Goal: Information Seeking & Learning: Compare options

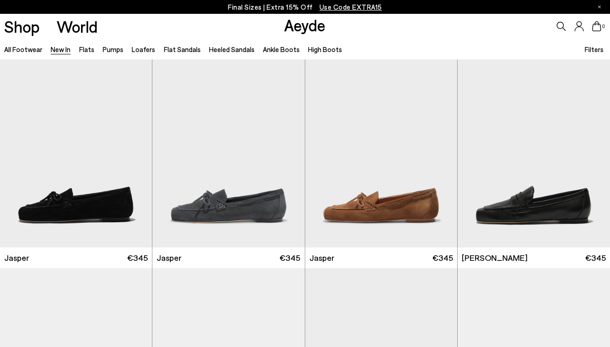
scroll to position [328, 0]
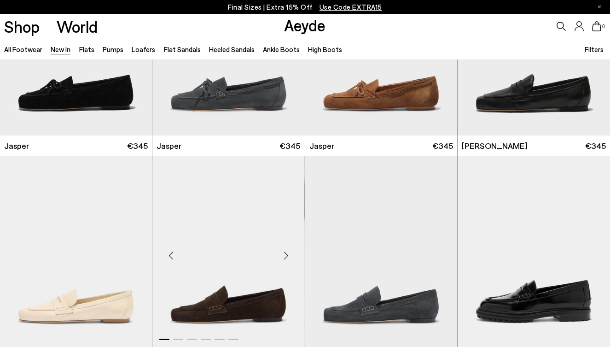
scroll to position [375, 0]
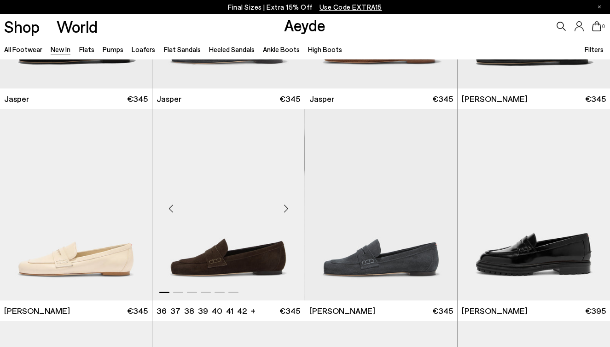
click at [284, 212] on div "Next slide" at bounding box center [287, 209] width 28 height 28
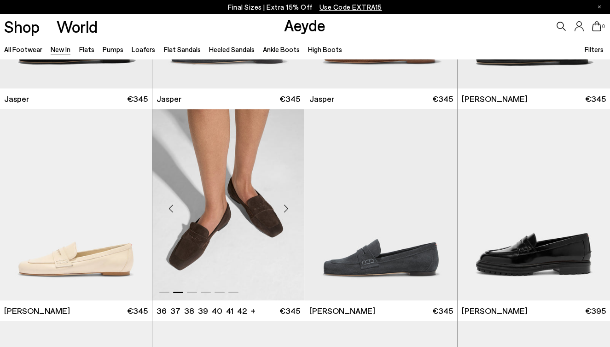
click at [284, 212] on div "Next slide" at bounding box center [287, 209] width 28 height 28
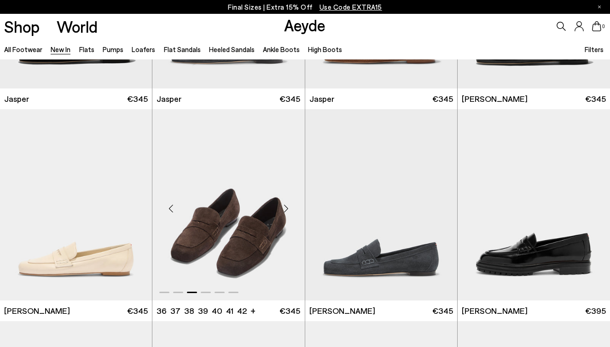
click at [284, 212] on div "Next slide" at bounding box center [287, 209] width 28 height 28
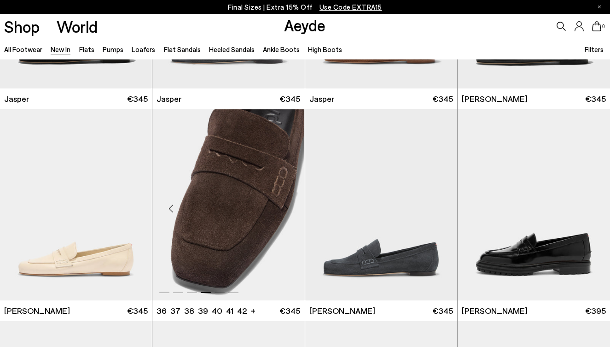
click at [284, 212] on div "Next slide" at bounding box center [287, 209] width 28 height 28
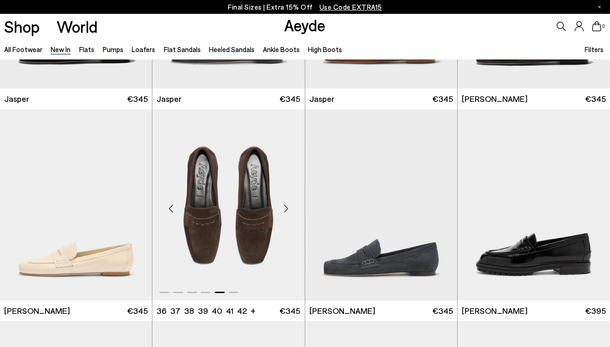
click at [284, 212] on div "Next slide" at bounding box center [287, 209] width 28 height 28
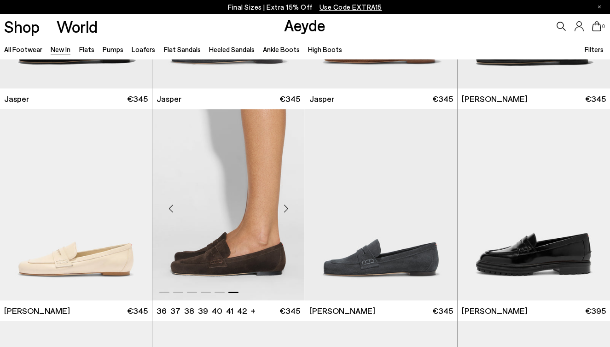
click at [284, 212] on div "Next slide" at bounding box center [287, 209] width 28 height 28
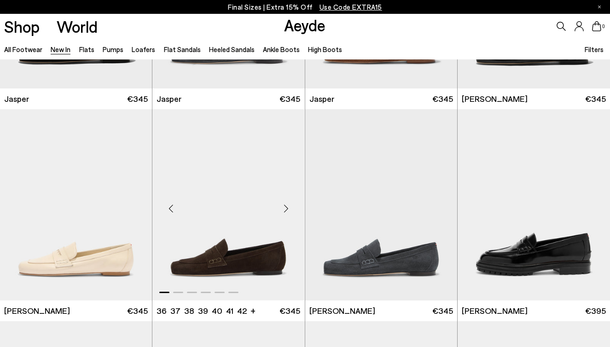
click at [284, 212] on div "Next slide" at bounding box center [287, 209] width 28 height 28
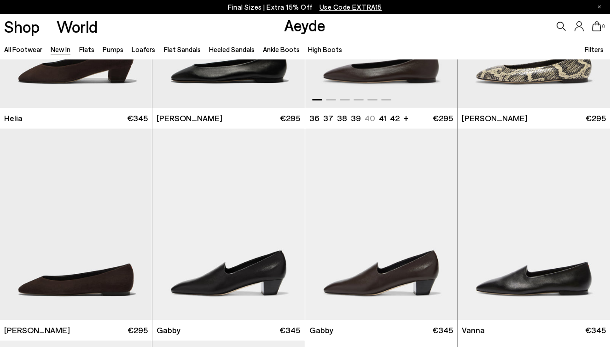
scroll to position [1117, 0]
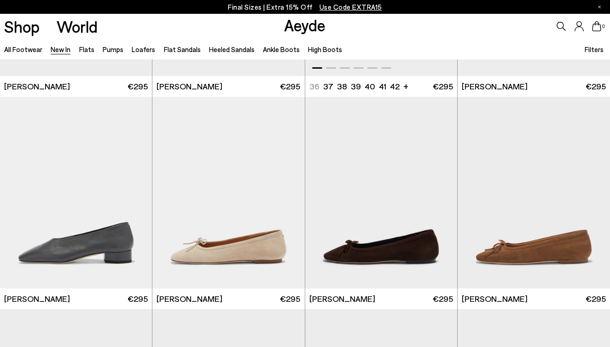
scroll to position [4925, 0]
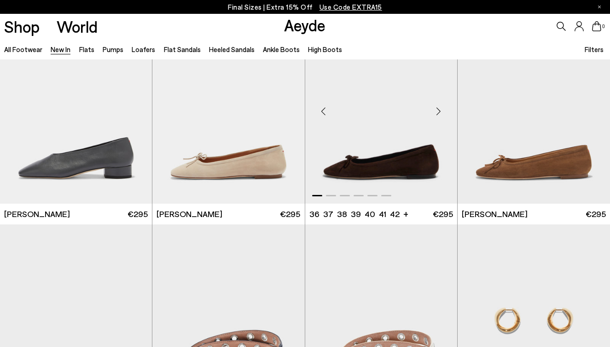
click at [440, 115] on div "Next slide" at bounding box center [439, 112] width 28 height 28
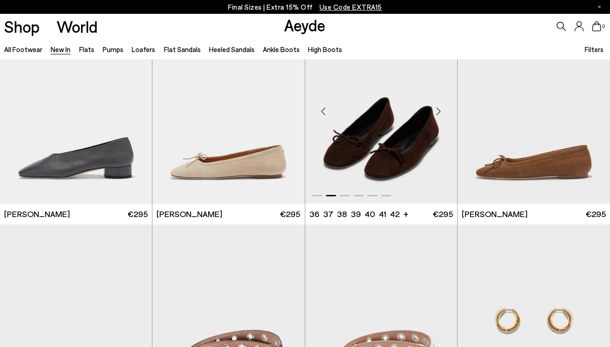
click at [440, 115] on div "Next slide" at bounding box center [439, 112] width 28 height 28
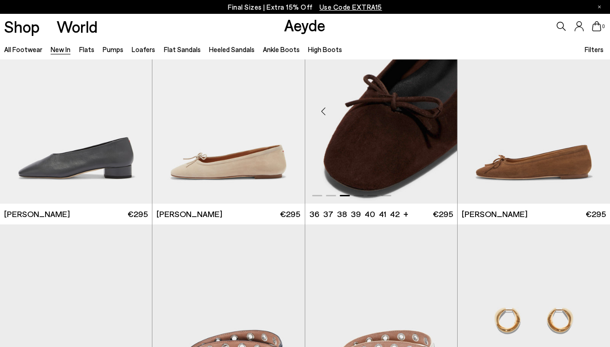
click at [440, 115] on div "Next slide" at bounding box center [439, 112] width 28 height 28
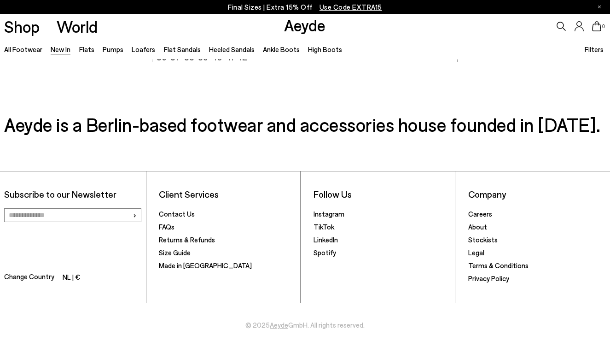
scroll to position [7208, 0]
click at [178, 49] on link "Flat Sandals" at bounding box center [182, 49] width 37 height 8
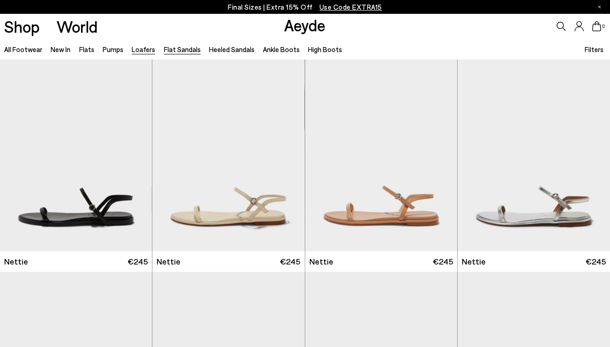
click at [143, 49] on link "Loafers" at bounding box center [143, 49] width 23 height 8
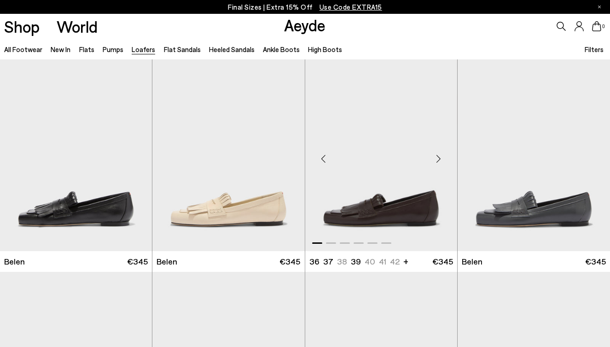
click at [439, 155] on div "Next slide" at bounding box center [439, 159] width 28 height 28
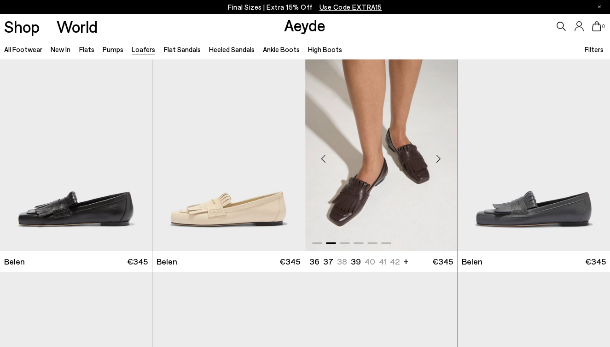
click at [439, 155] on div "Next slide" at bounding box center [439, 159] width 28 height 28
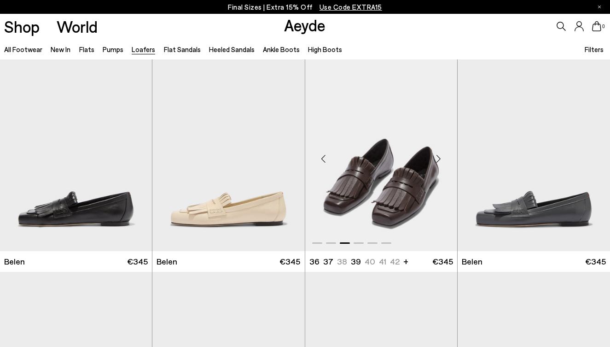
click at [439, 155] on div "Next slide" at bounding box center [439, 159] width 28 height 28
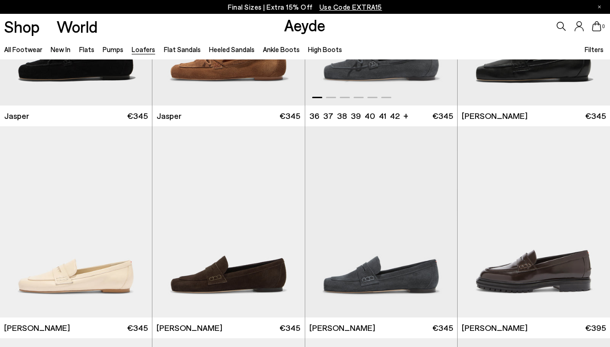
scroll to position [450, 0]
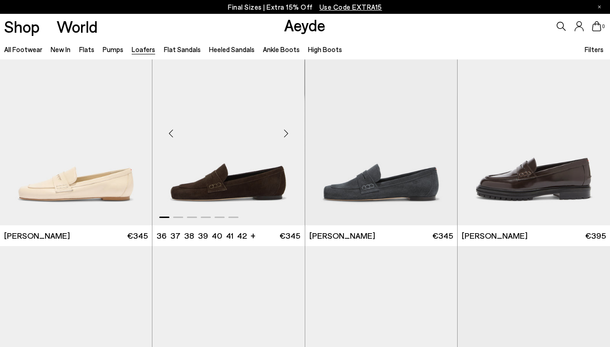
click at [292, 138] on div "Next slide" at bounding box center [287, 134] width 28 height 28
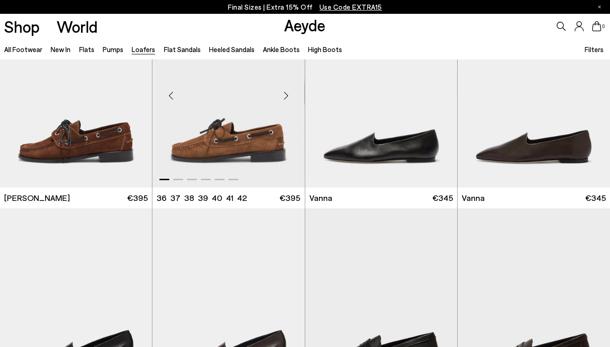
scroll to position [907, 0]
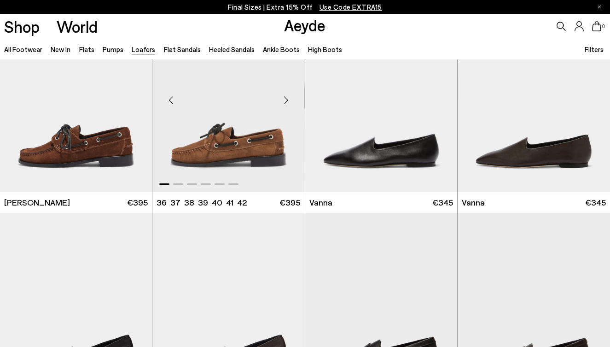
click at [289, 96] on div "Next slide" at bounding box center [287, 100] width 28 height 28
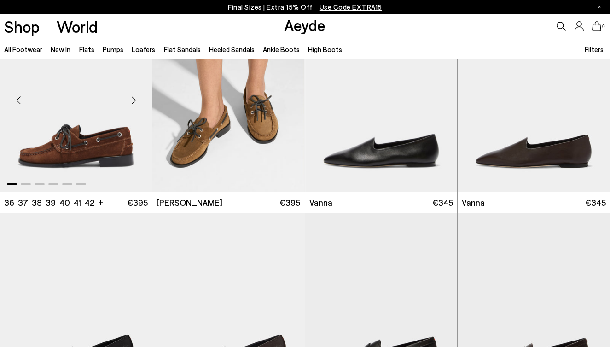
click at [130, 104] on div "Next slide" at bounding box center [134, 100] width 28 height 28
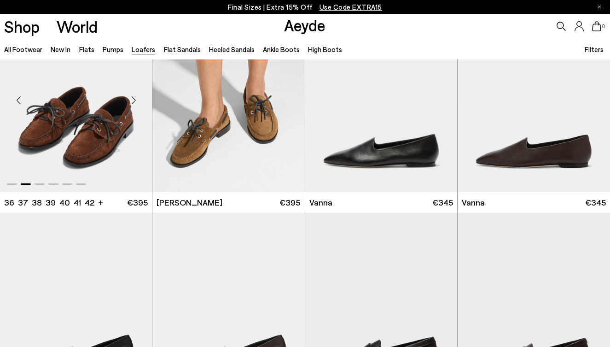
click at [130, 104] on div "Next slide" at bounding box center [134, 100] width 28 height 28
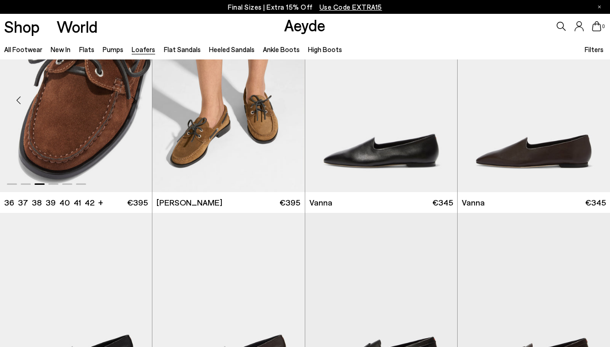
click at [130, 104] on div "Next slide" at bounding box center [134, 100] width 28 height 28
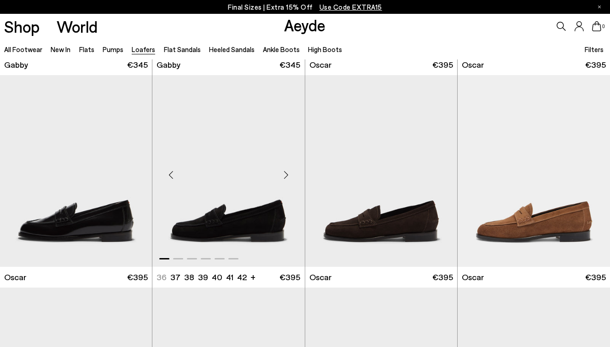
scroll to position [1269, 0]
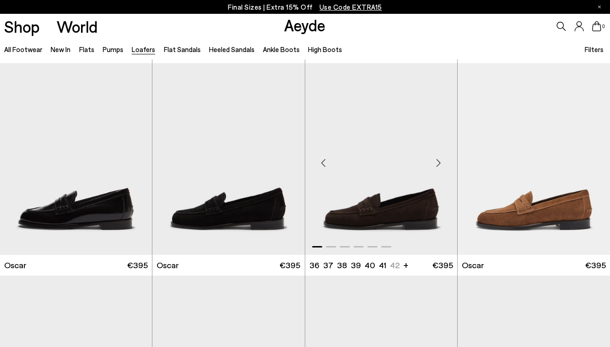
click at [440, 166] on div "Next slide" at bounding box center [439, 163] width 28 height 28
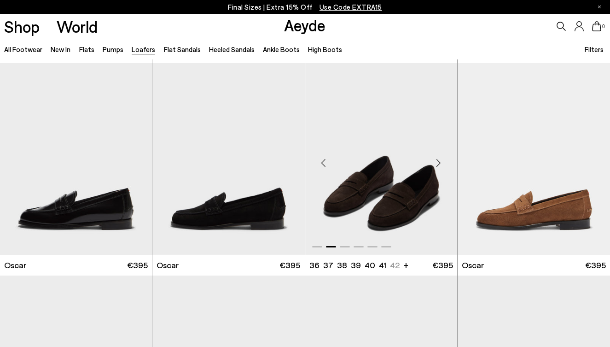
click at [440, 166] on div "Next slide" at bounding box center [439, 163] width 28 height 28
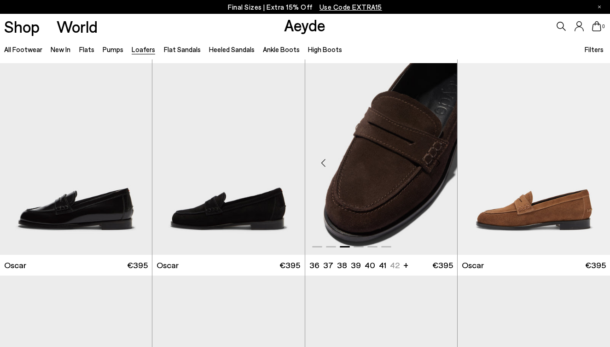
click at [440, 166] on div "Next slide" at bounding box center [439, 163] width 28 height 28
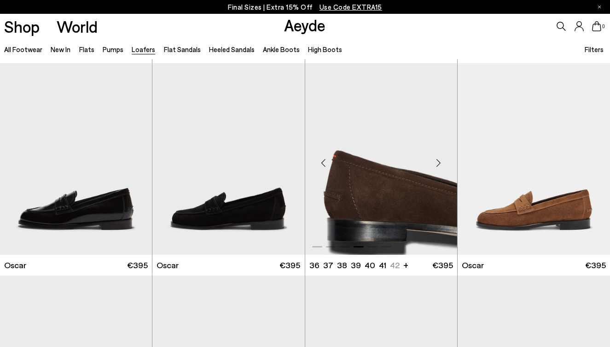
click at [440, 166] on div "Next slide" at bounding box center [439, 163] width 28 height 28
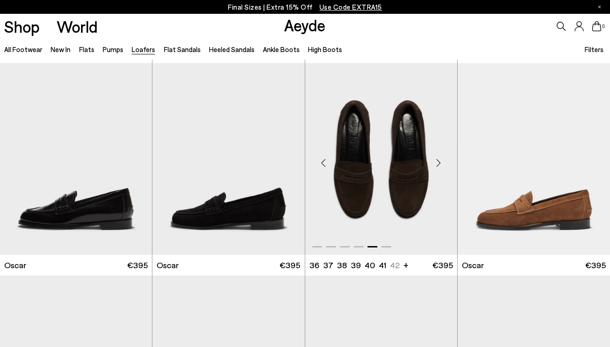
click at [440, 166] on div "Next slide" at bounding box center [439, 163] width 28 height 28
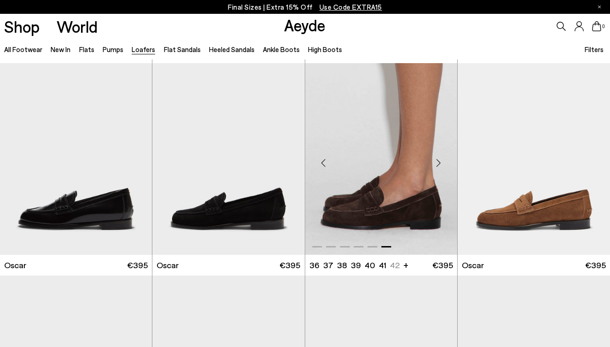
click at [440, 166] on div "Next slide" at bounding box center [439, 163] width 28 height 28
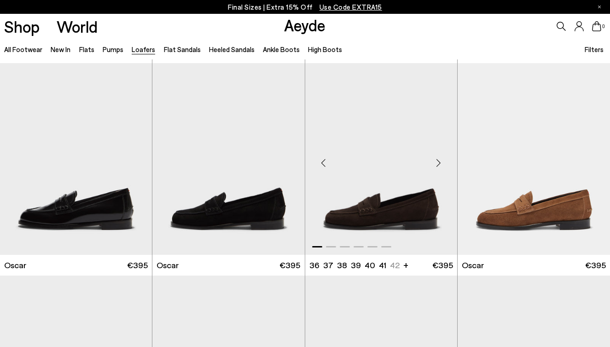
click at [440, 166] on div "Next slide" at bounding box center [439, 163] width 28 height 28
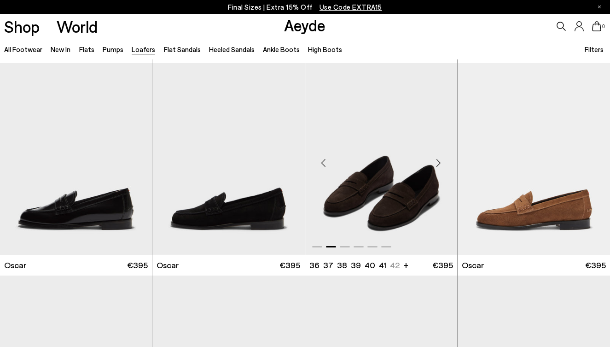
click at [440, 166] on div "Next slide" at bounding box center [439, 163] width 28 height 28
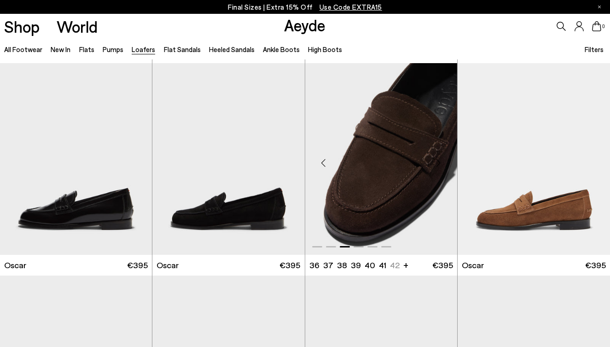
click at [440, 166] on div "Next slide" at bounding box center [439, 163] width 28 height 28
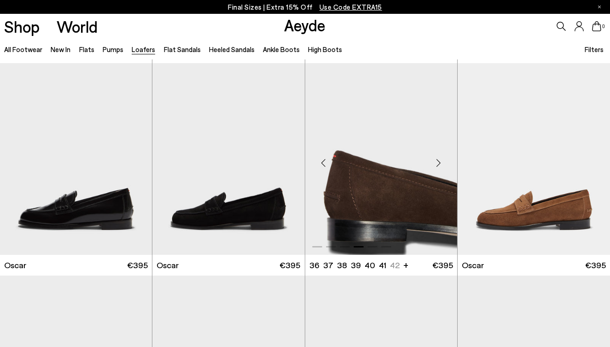
click at [440, 166] on div "Next slide" at bounding box center [439, 163] width 28 height 28
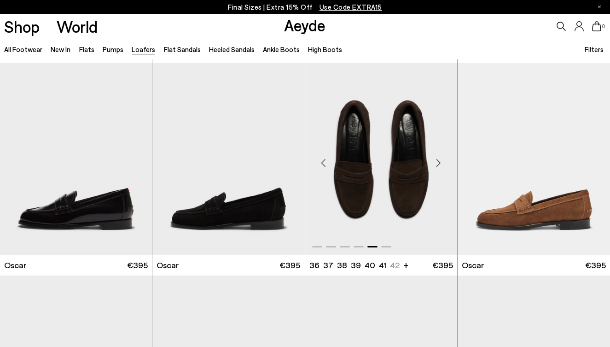
click at [440, 166] on div "Next slide" at bounding box center [439, 163] width 28 height 28
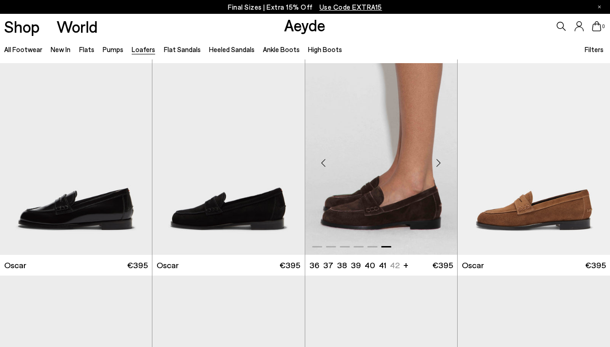
click at [440, 166] on div "Next slide" at bounding box center [439, 163] width 28 height 28
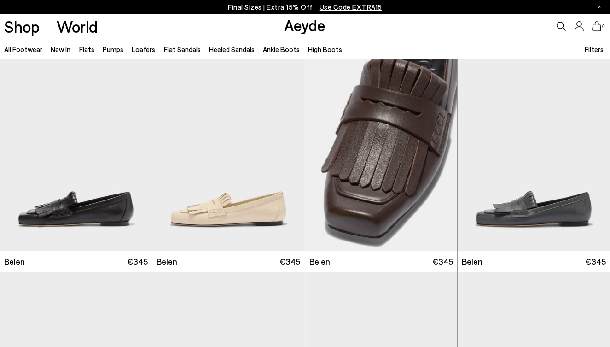
scroll to position [0, 0]
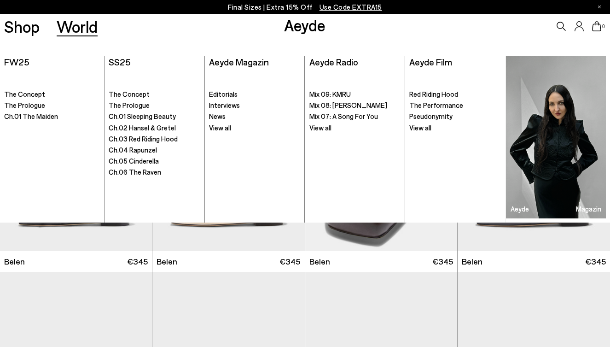
click at [262, 9] on p "Final Sizes | Extra 15% Off Use Code EXTRA15" at bounding box center [305, 7] width 154 height 12
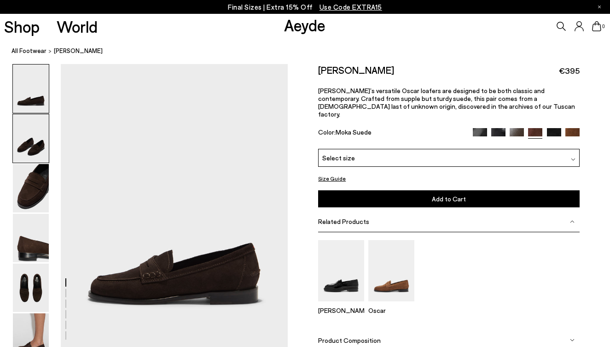
click at [22, 150] on img at bounding box center [31, 138] width 36 height 48
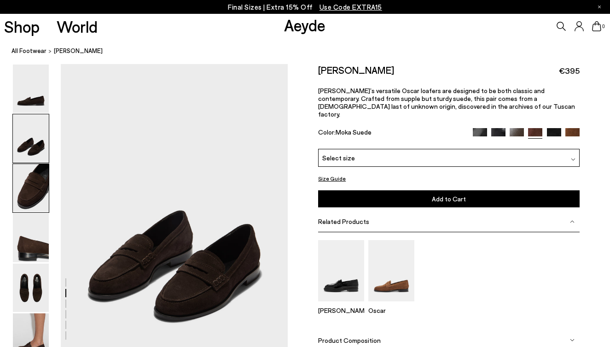
click at [25, 182] on img at bounding box center [31, 188] width 36 height 48
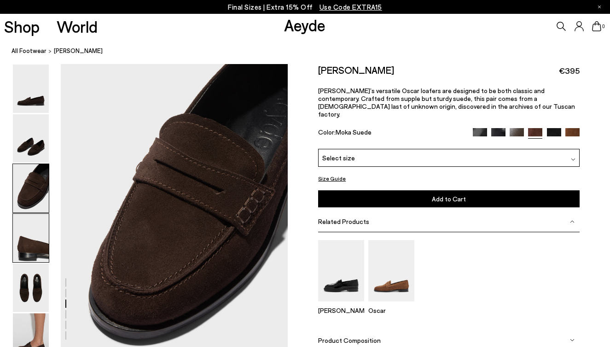
click at [33, 238] on img at bounding box center [31, 238] width 36 height 48
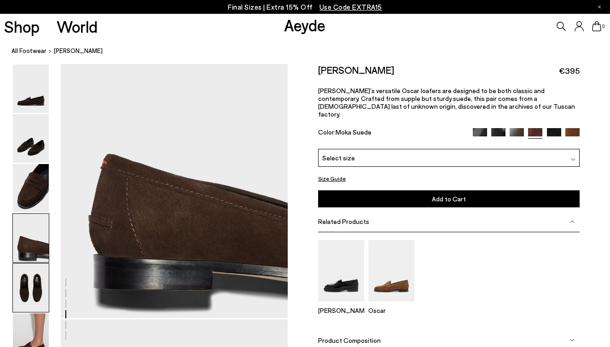
click at [34, 287] on img at bounding box center [31, 288] width 36 height 48
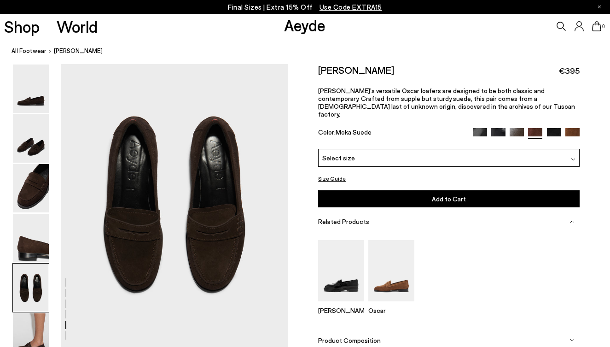
scroll to position [1209, 0]
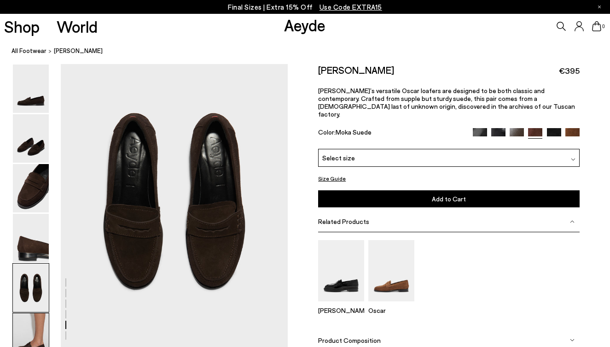
click at [34, 313] on div at bounding box center [30, 337] width 37 height 49
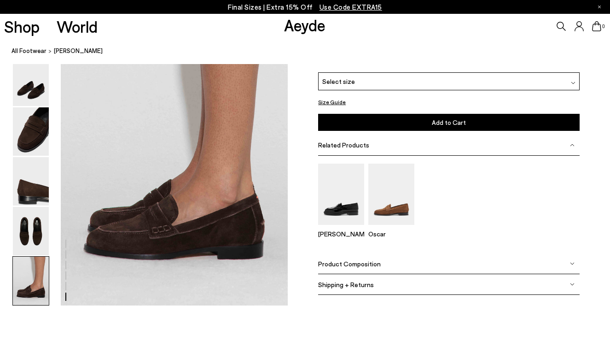
scroll to position [1565, 0]
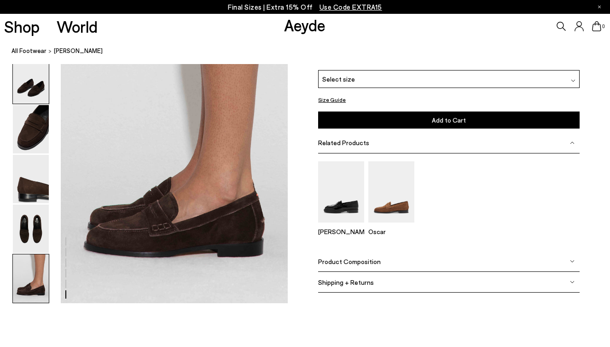
click at [36, 87] on img at bounding box center [31, 79] width 36 height 48
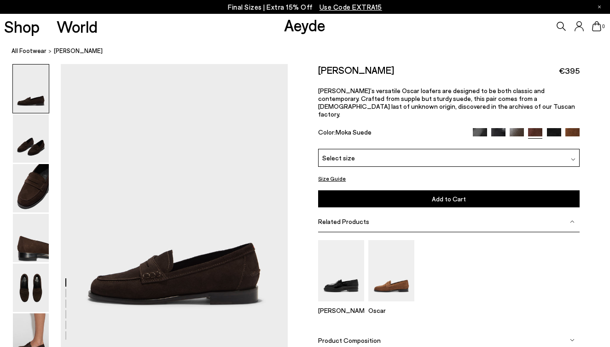
scroll to position [0, 0]
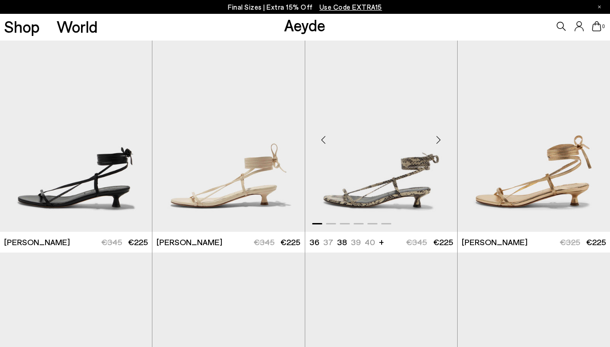
scroll to position [40, 0]
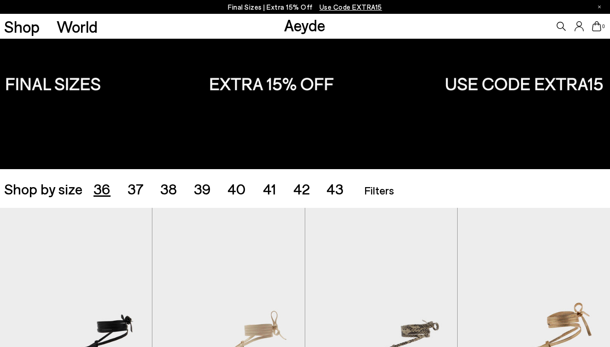
click at [101, 188] on span "36" at bounding box center [102, 189] width 17 height 18
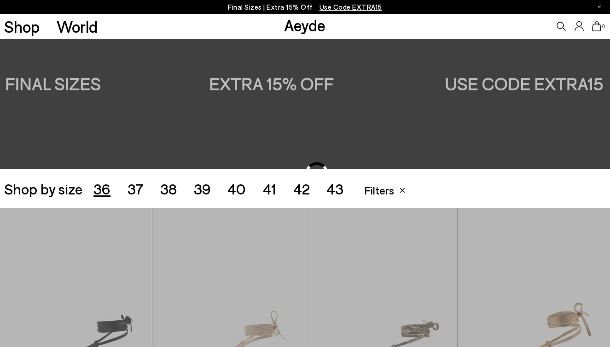
scroll to position [170, 0]
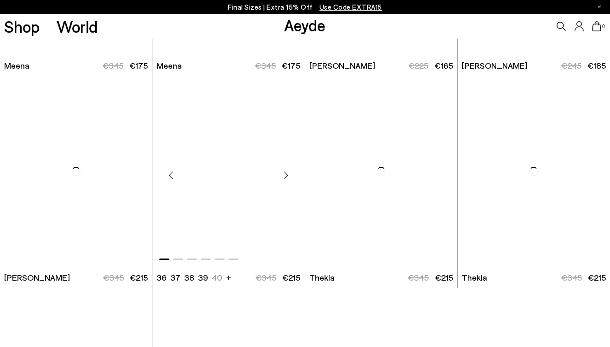
scroll to position [2772, 0]
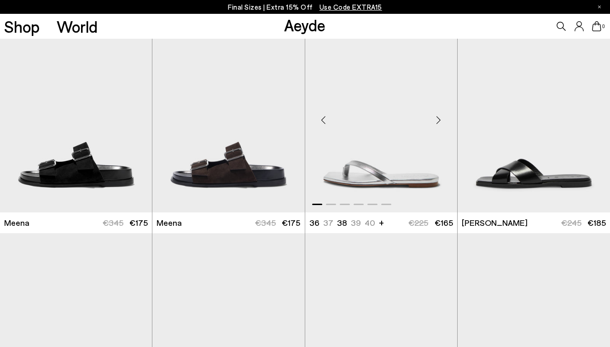
click at [438, 124] on div "Next slide" at bounding box center [439, 120] width 28 height 28
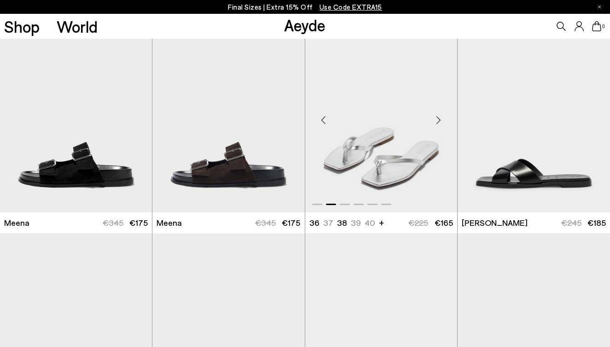
click at [438, 124] on div "Next slide" at bounding box center [439, 120] width 28 height 28
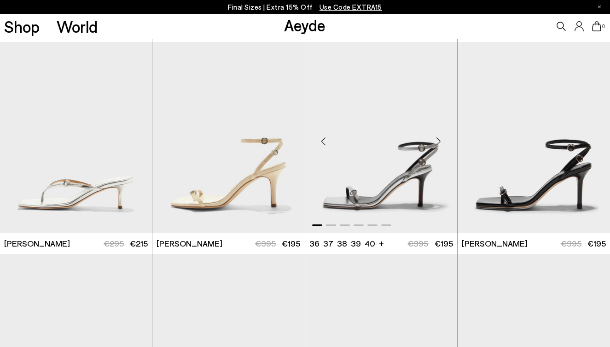
scroll to position [629, 0]
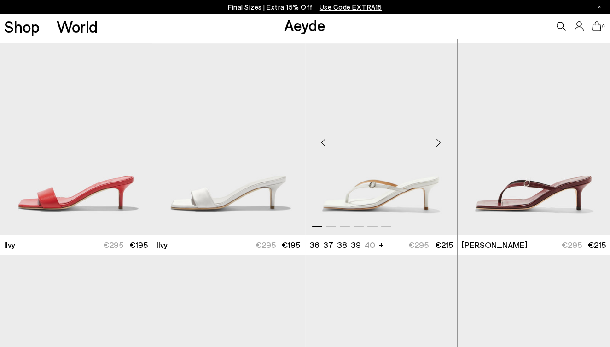
click at [438, 142] on div "Next slide" at bounding box center [439, 143] width 28 height 28
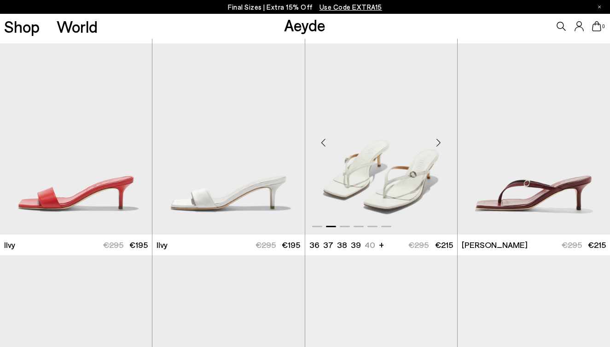
click at [438, 142] on div "Next slide" at bounding box center [439, 143] width 28 height 28
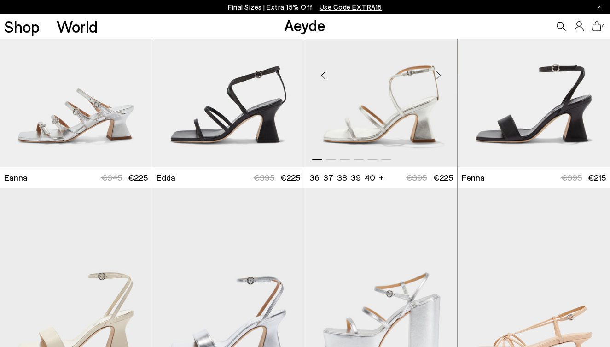
scroll to position [2109, 0]
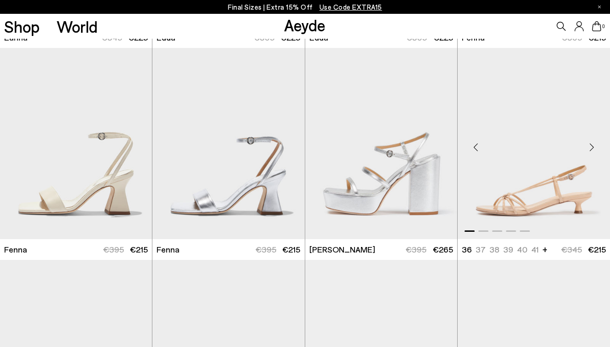
click at [589, 148] on div "Next slide" at bounding box center [592, 148] width 28 height 28
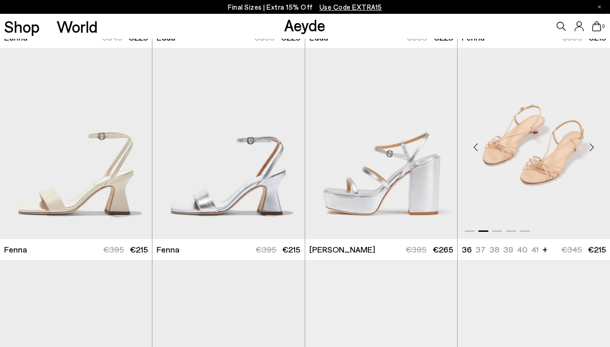
click at [589, 148] on div "Next slide" at bounding box center [592, 148] width 28 height 28
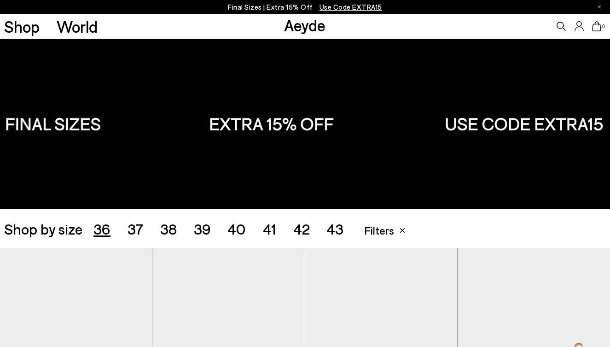
scroll to position [0, 0]
click at [132, 231] on span "37" at bounding box center [136, 229] width 16 height 18
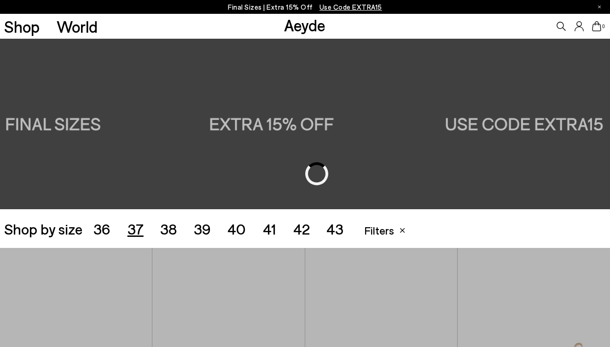
scroll to position [170, 0]
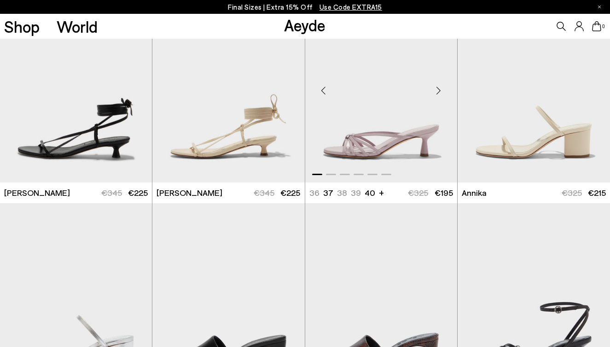
scroll to position [249, 0]
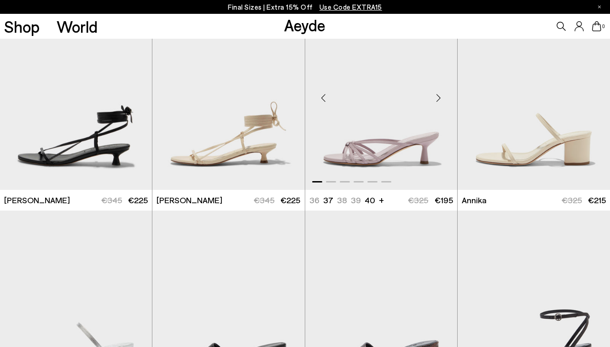
click at [438, 99] on div "Next slide" at bounding box center [439, 98] width 28 height 28
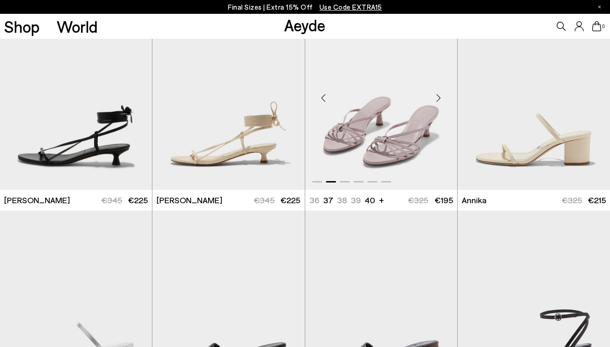
click at [438, 99] on div "Next slide" at bounding box center [439, 98] width 28 height 28
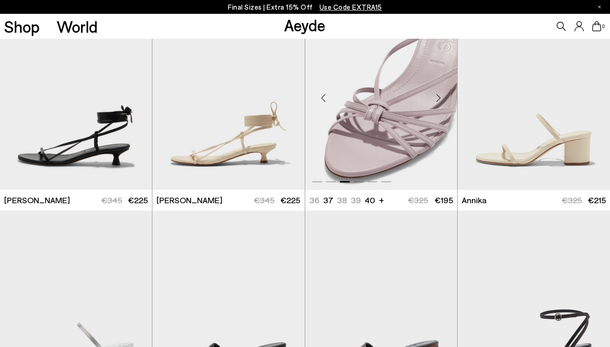
click at [438, 99] on div "Next slide" at bounding box center [439, 98] width 28 height 28
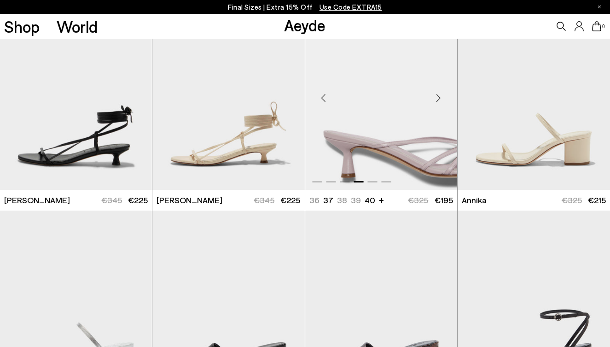
click at [438, 99] on div "Next slide" at bounding box center [439, 98] width 28 height 28
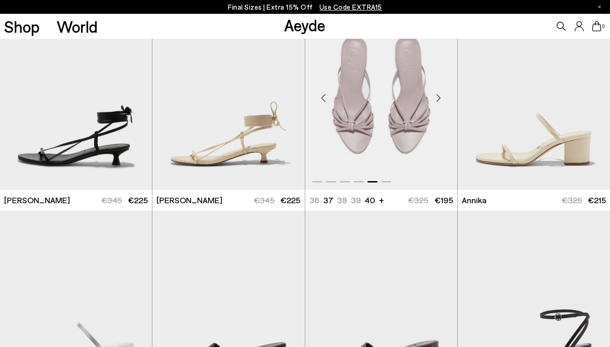
click at [438, 99] on div "Next slide" at bounding box center [439, 98] width 28 height 28
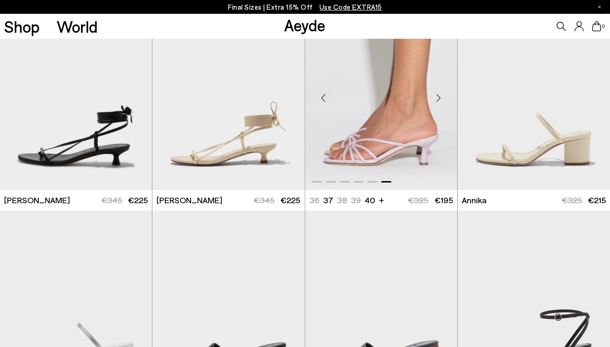
click at [438, 99] on div "Next slide" at bounding box center [439, 98] width 28 height 28
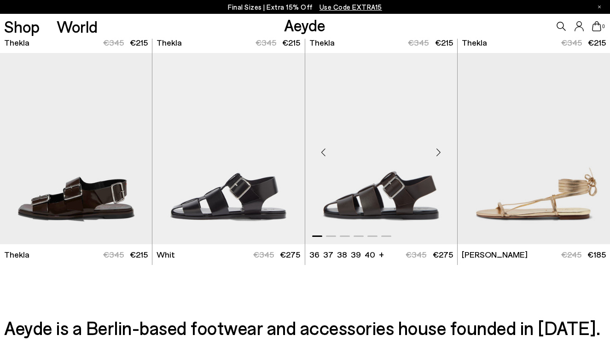
scroll to position [2306, 0]
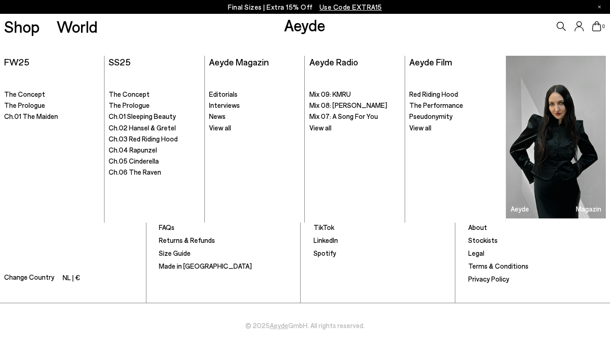
click at [308, 26] on link "Aeyde" at bounding box center [304, 24] width 41 height 19
